Goal: Find specific page/section

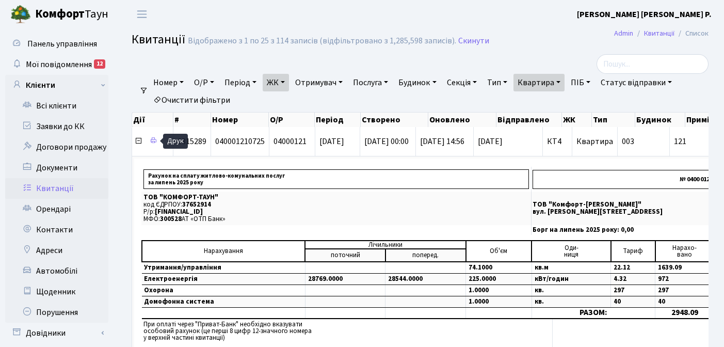
select select "25"
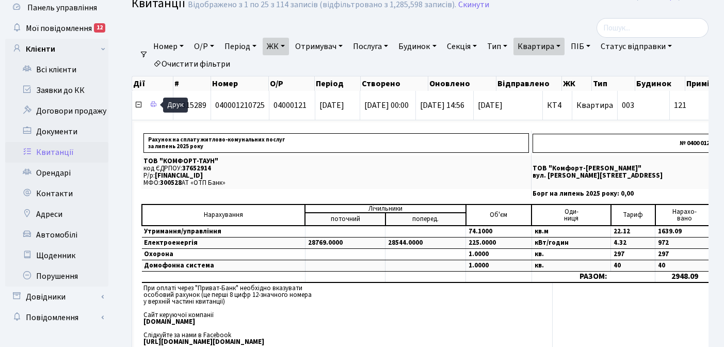
scroll to position [36, 0]
click at [565, 45] on link "Квартира" at bounding box center [539, 47] width 51 height 18
type input "1"
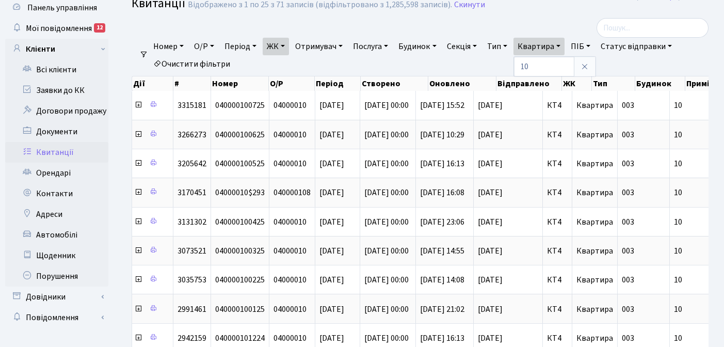
click at [287, 45] on link "ЖК" at bounding box center [276, 47] width 26 height 18
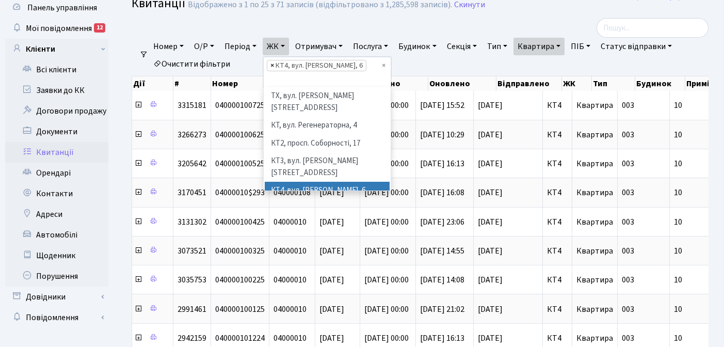
click at [274, 65] on span "×" at bounding box center [272, 65] width 4 height 10
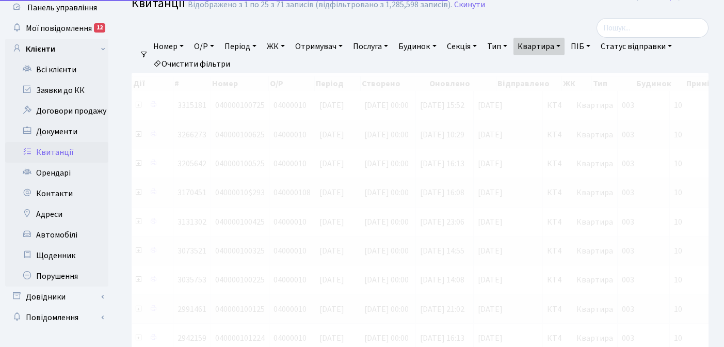
click at [287, 46] on link "ЖК" at bounding box center [276, 47] width 26 height 18
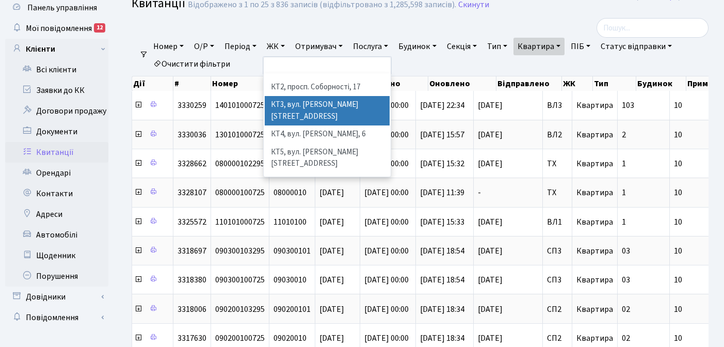
scroll to position [61, 0]
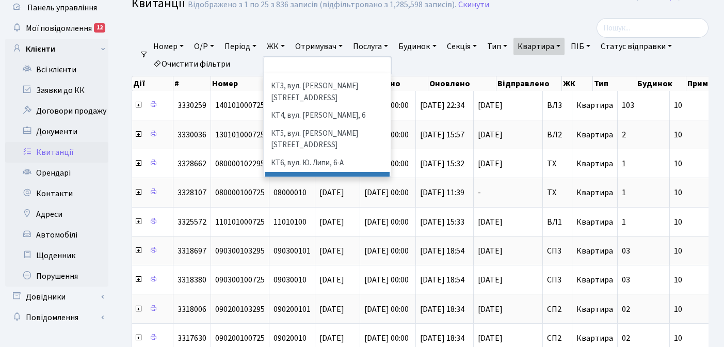
click at [295, 172] on li "КТ7, вул. [PERSON_NAME][STREET_ADDRESS]" at bounding box center [327, 186] width 125 height 29
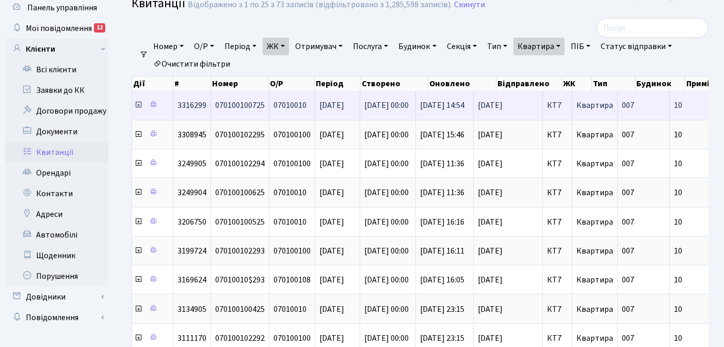
click at [138, 107] on icon at bounding box center [138, 105] width 8 height 8
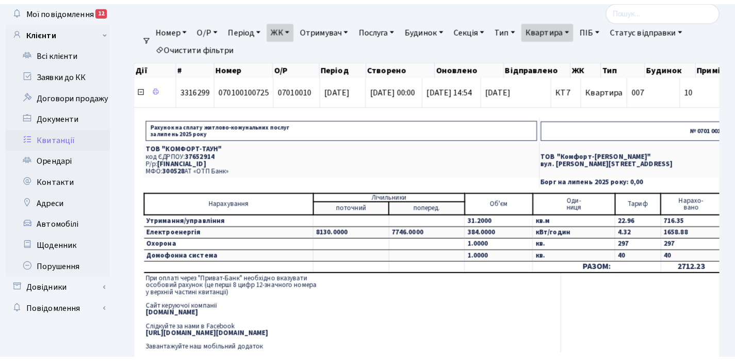
scroll to position [55, 0]
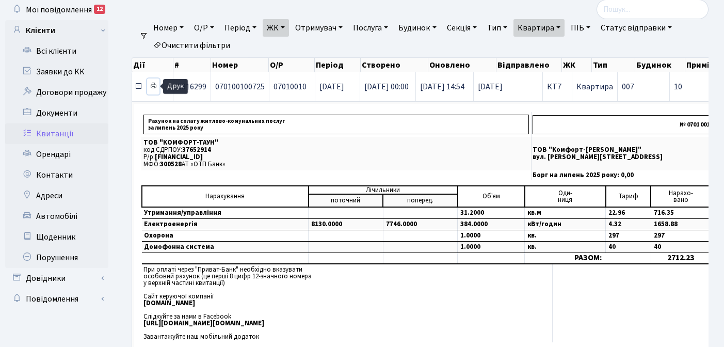
click at [154, 87] on icon at bounding box center [153, 85] width 7 height 7
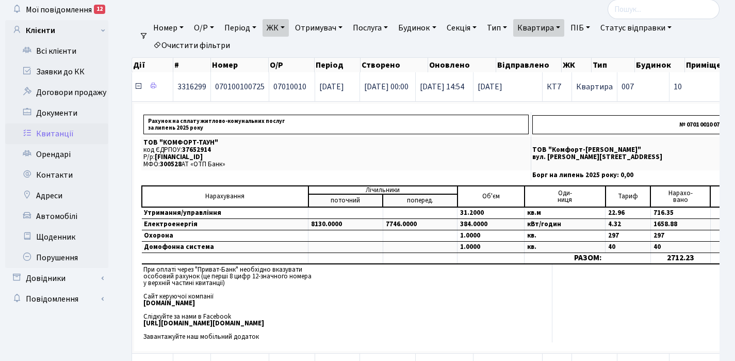
click at [139, 86] on icon at bounding box center [138, 86] width 8 height 8
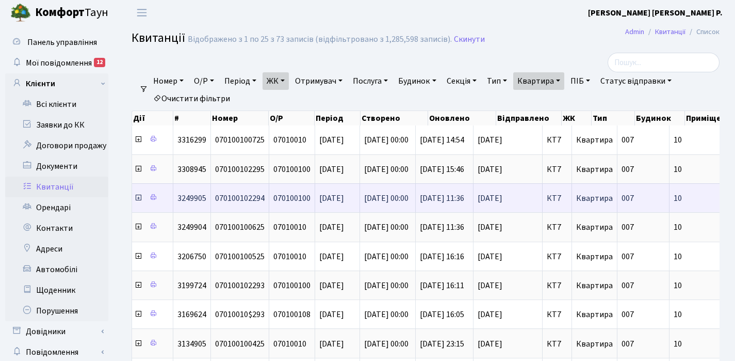
scroll to position [0, 0]
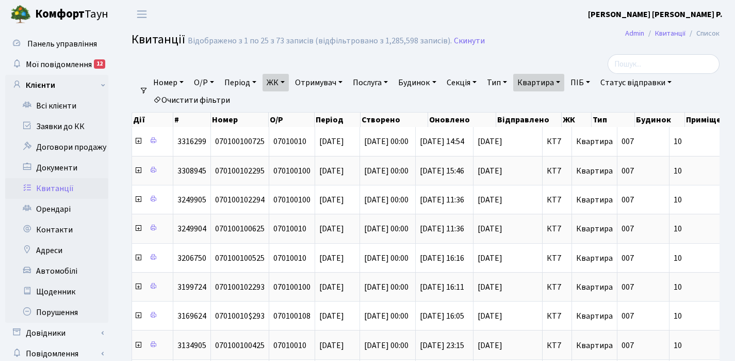
click at [565, 78] on link "Квартира" at bounding box center [539, 83] width 51 height 18
type input "1"
type input "31"
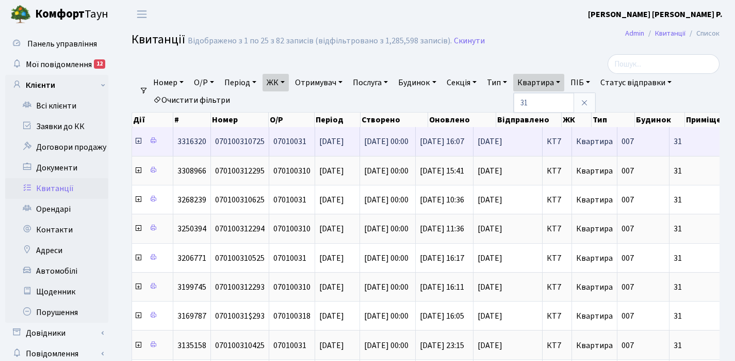
click at [138, 143] on icon at bounding box center [138, 141] width 8 height 8
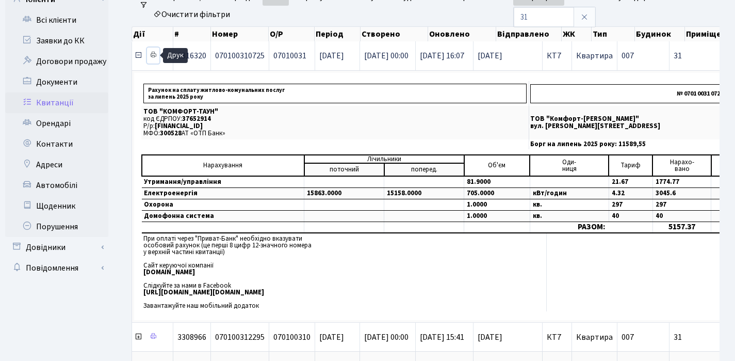
click at [152, 56] on icon at bounding box center [153, 54] width 7 height 7
